Goal: Transaction & Acquisition: Subscribe to service/newsletter

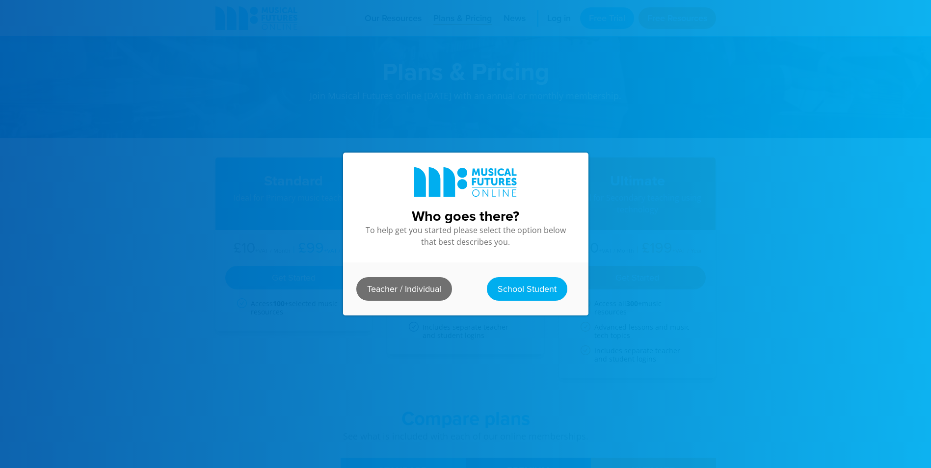
click at [385, 286] on link "Teacher / Individual" at bounding box center [404, 289] width 96 height 24
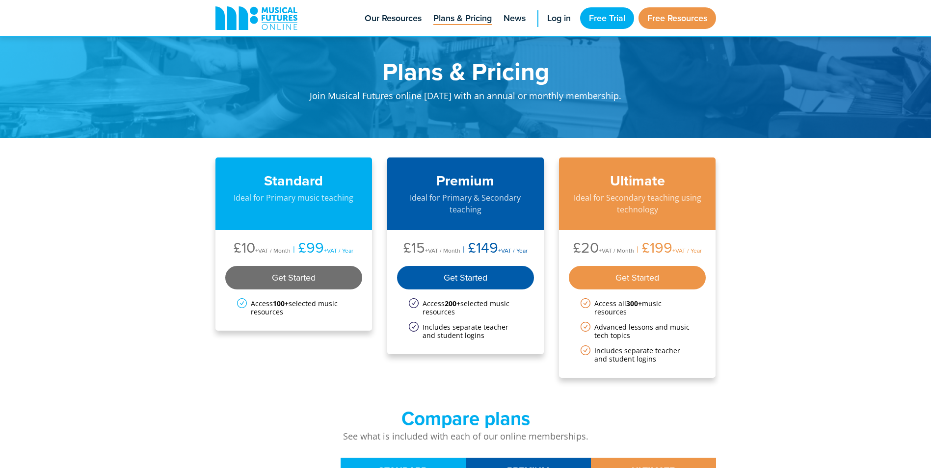
click at [327, 280] on div "Get Started" at bounding box center [293, 278] width 137 height 24
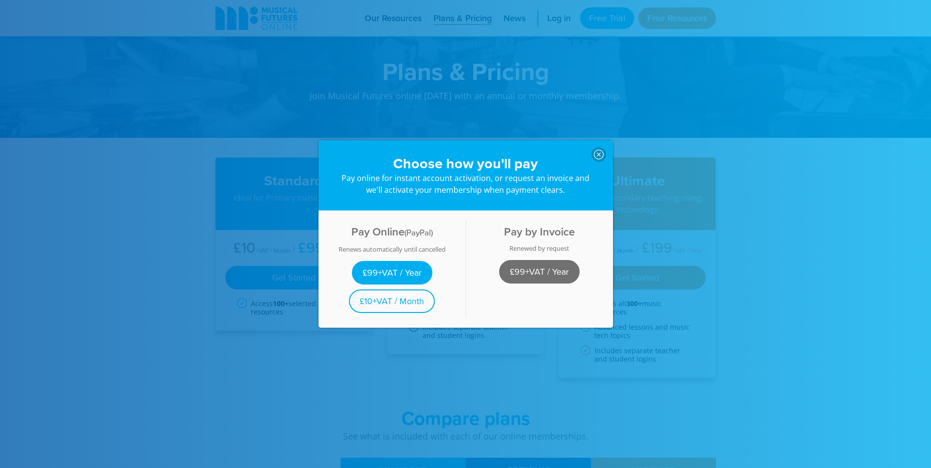
click at [543, 266] on link "£99+VAT / Year" at bounding box center [539, 272] width 80 height 24
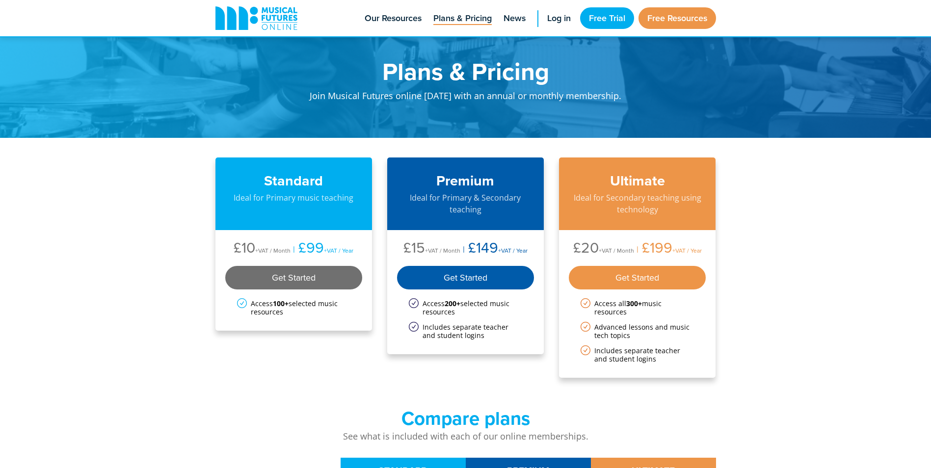
click at [295, 278] on div "Get Started" at bounding box center [293, 278] width 137 height 24
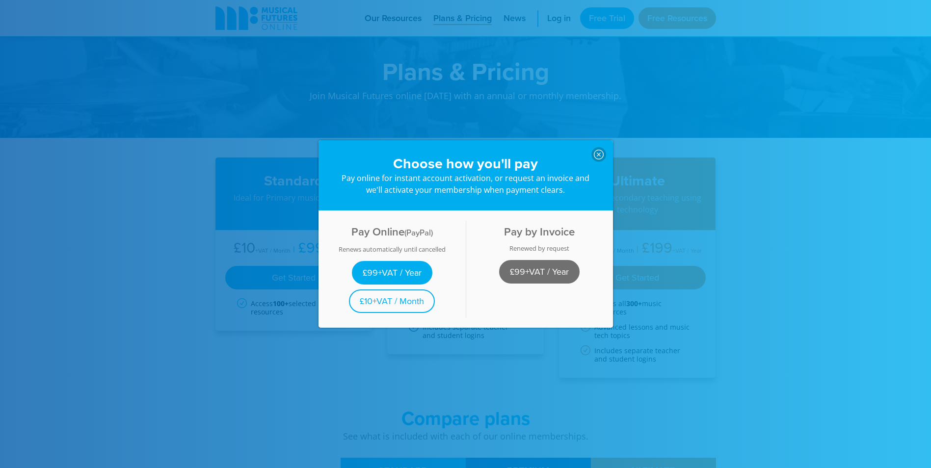
click at [549, 271] on link "£99+VAT / Year" at bounding box center [539, 272] width 80 height 24
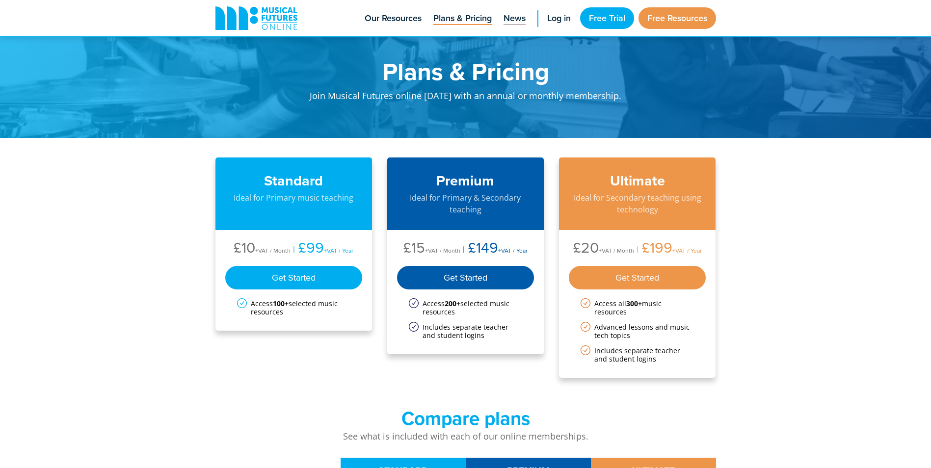
click at [519, 18] on span "News" at bounding box center [515, 18] width 22 height 13
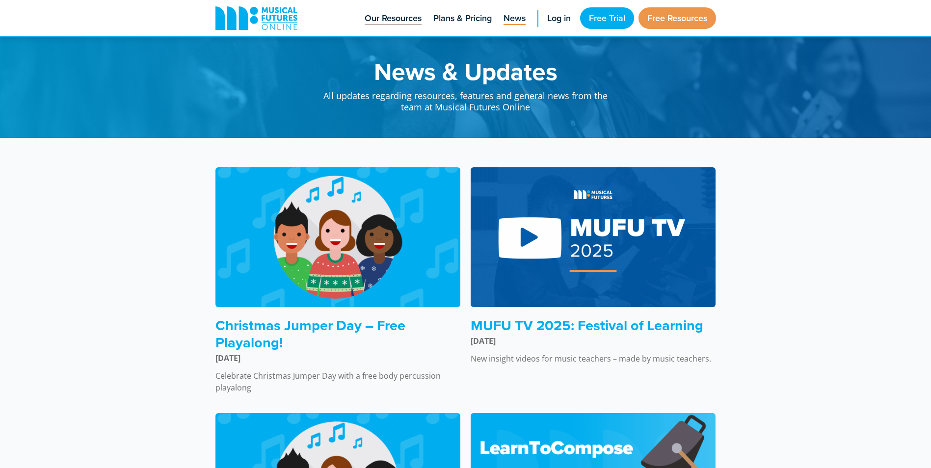
click at [402, 20] on span "Our Resources" at bounding box center [393, 18] width 57 height 13
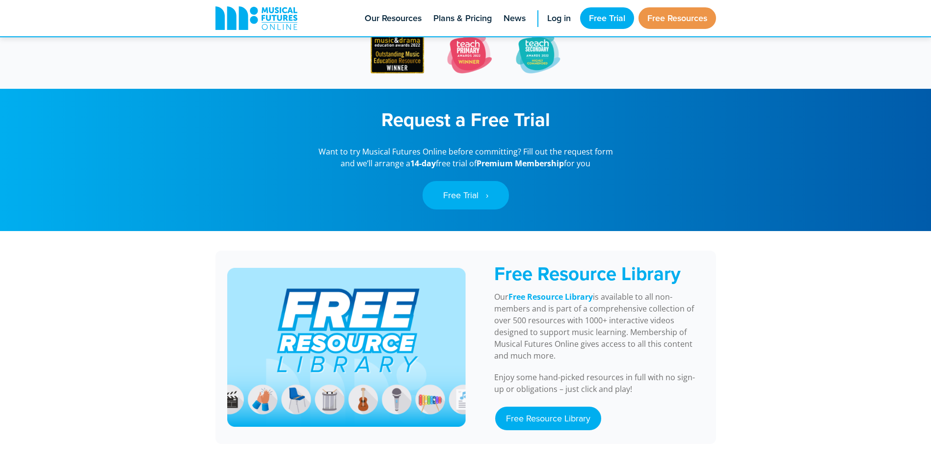
scroll to position [834, 0]
